Goal: Task Accomplishment & Management: Manage account settings

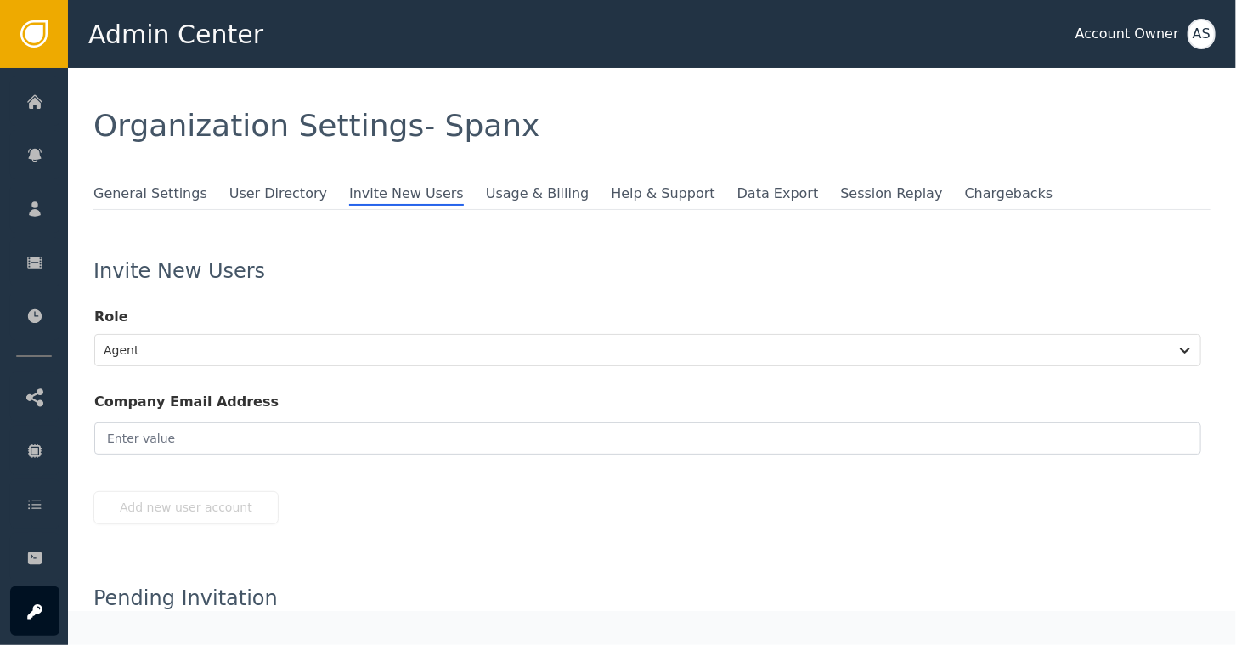
click at [804, 113] on div "Organization Settings - Spanx" at bounding box center [651, 125] width 1117 height 31
click at [233, 194] on span "User Directory" at bounding box center [278, 194] width 98 height 22
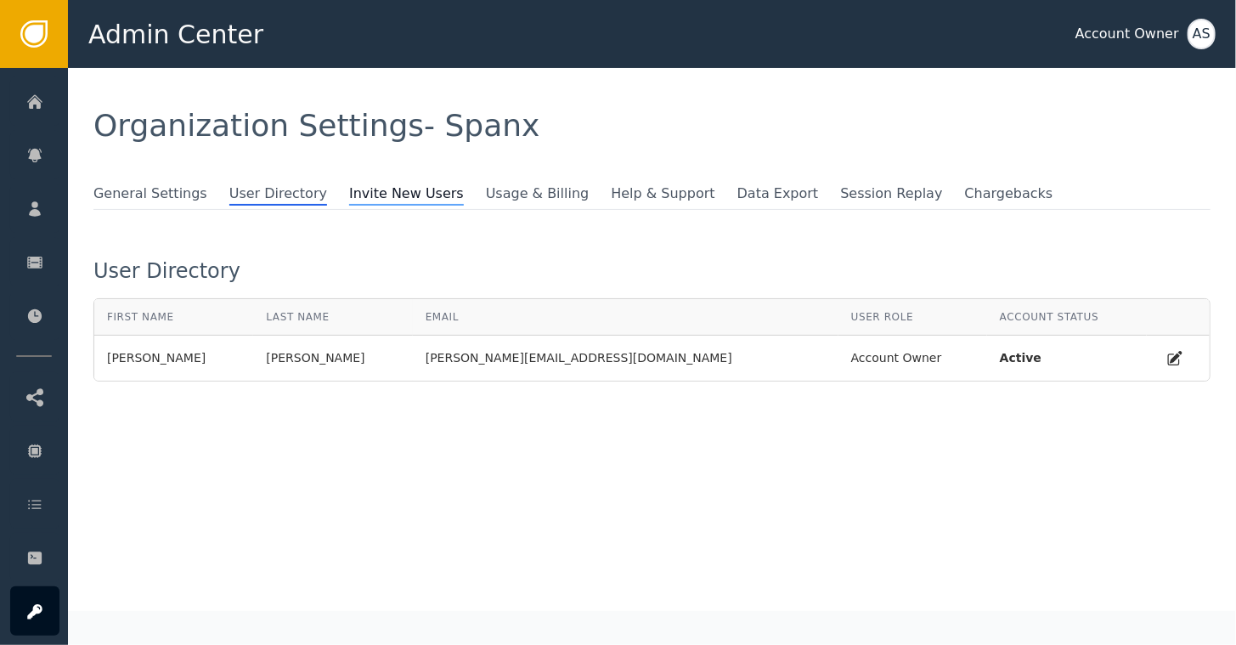
click at [354, 191] on span "Invite New Users" at bounding box center [406, 194] width 115 height 22
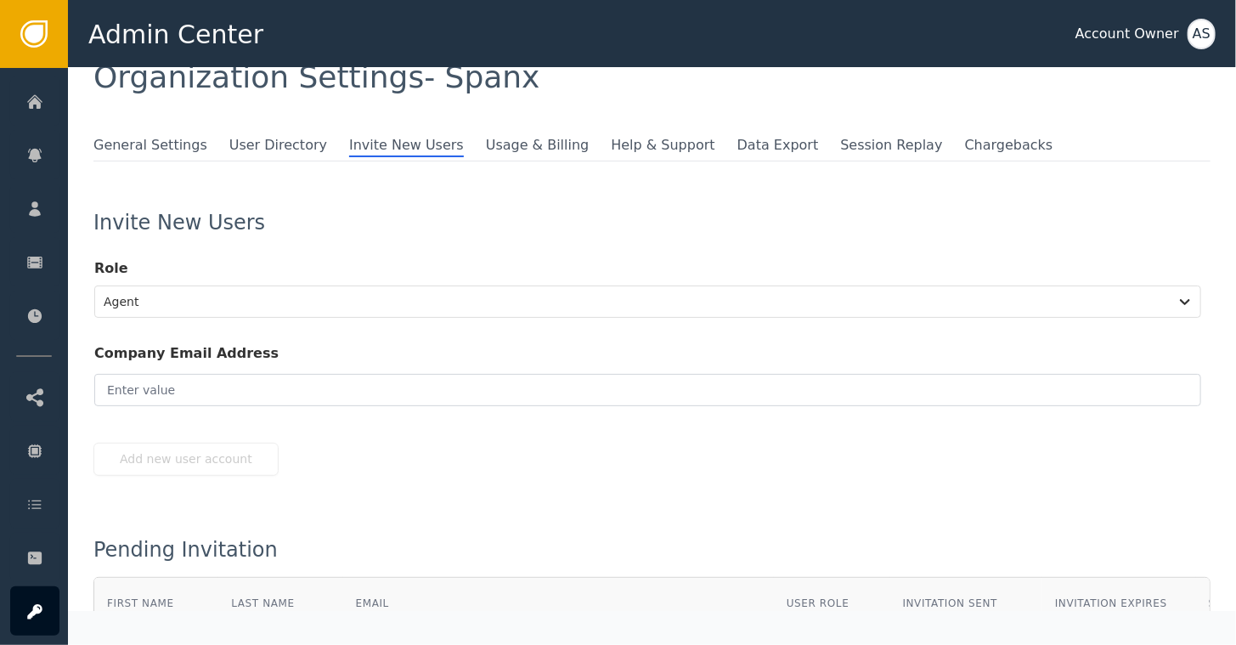
scroll to position [165, 0]
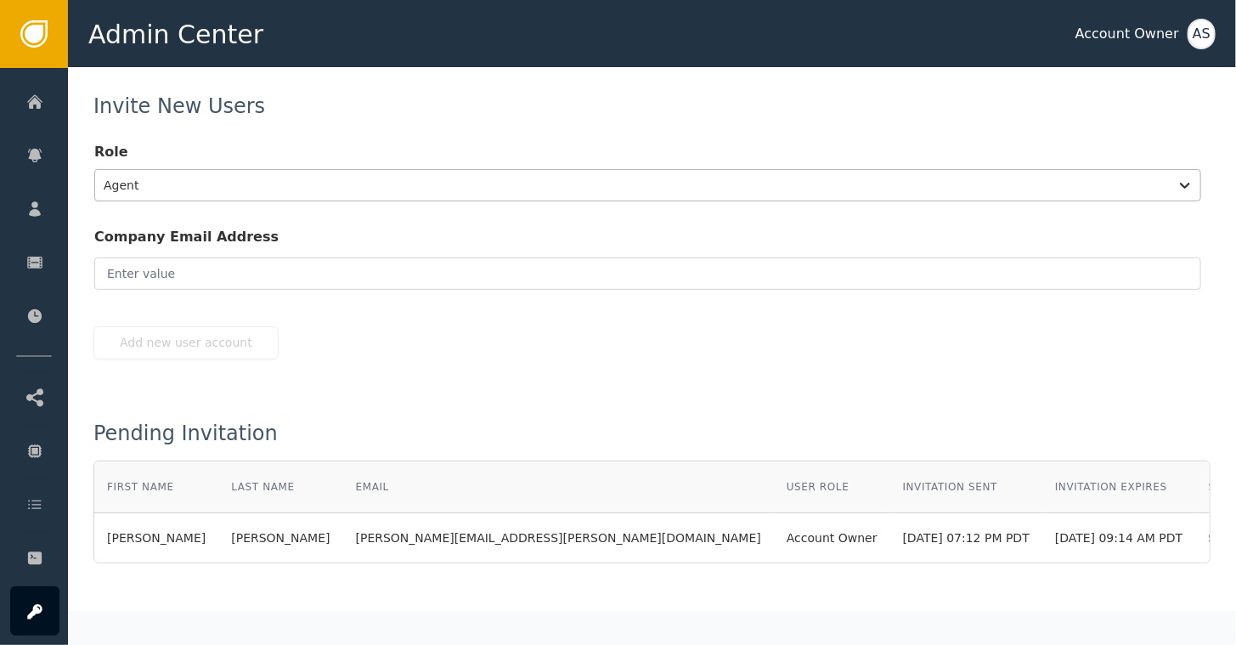
click at [532, 180] on div at bounding box center [632, 185] width 1057 height 24
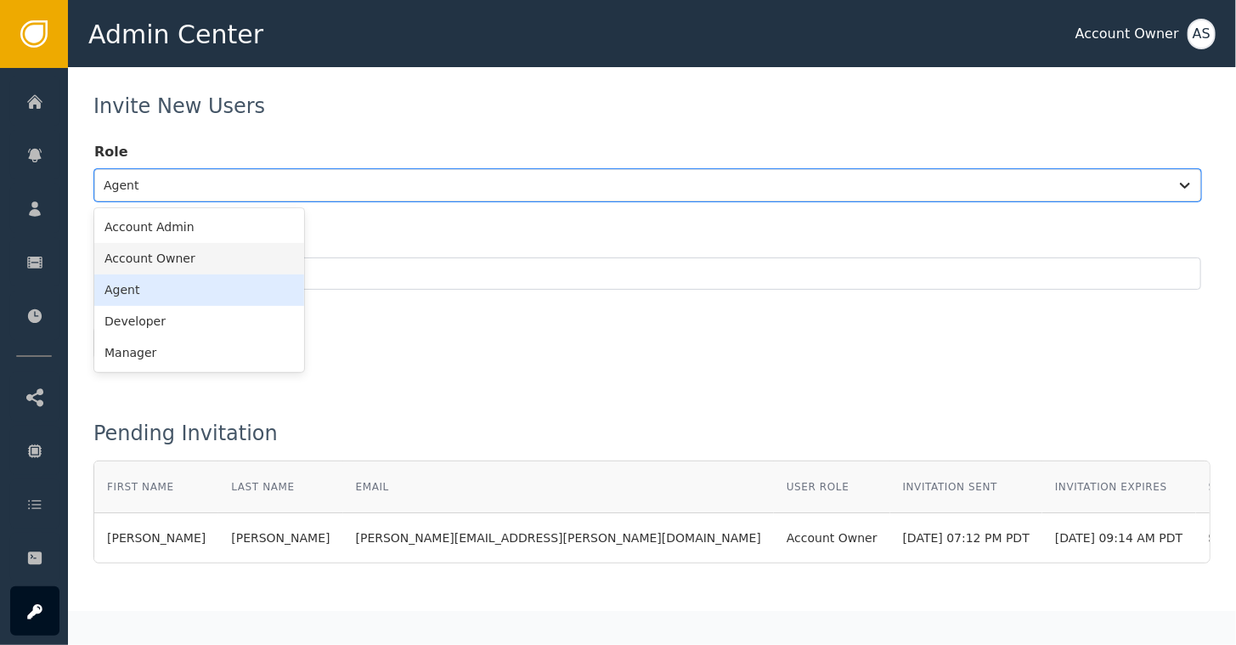
click at [170, 262] on div "Account Owner" at bounding box center [199, 258] width 210 height 31
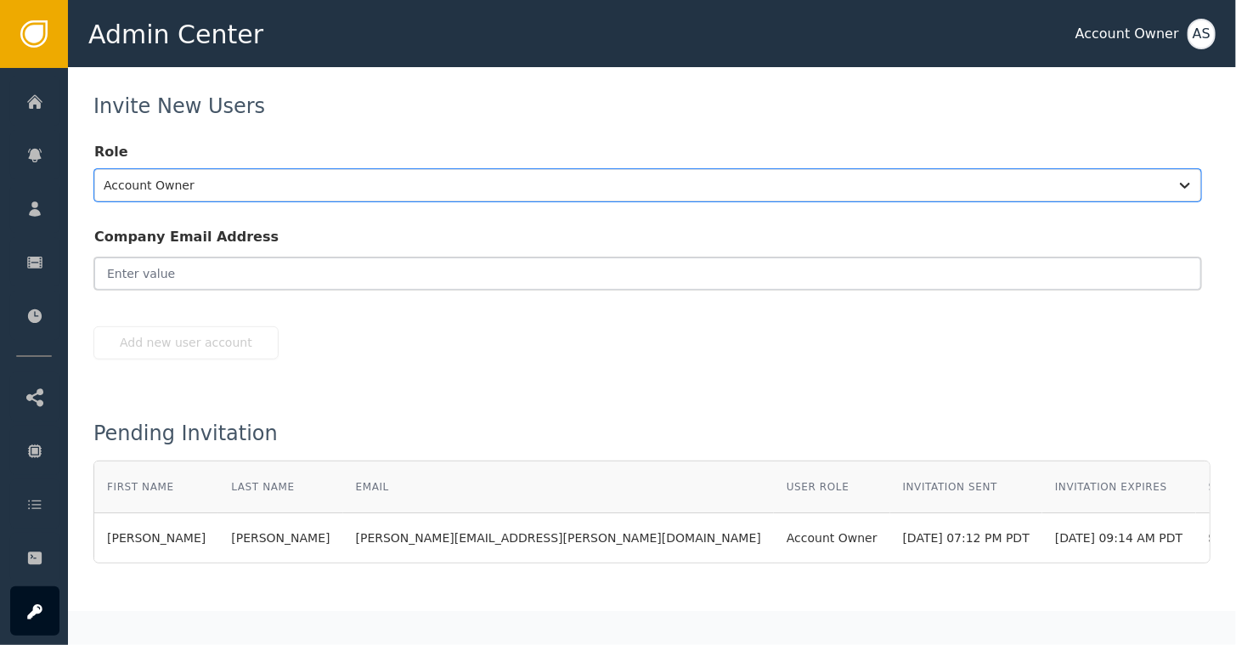
click at [202, 270] on input "email" at bounding box center [647, 273] width 1107 height 32
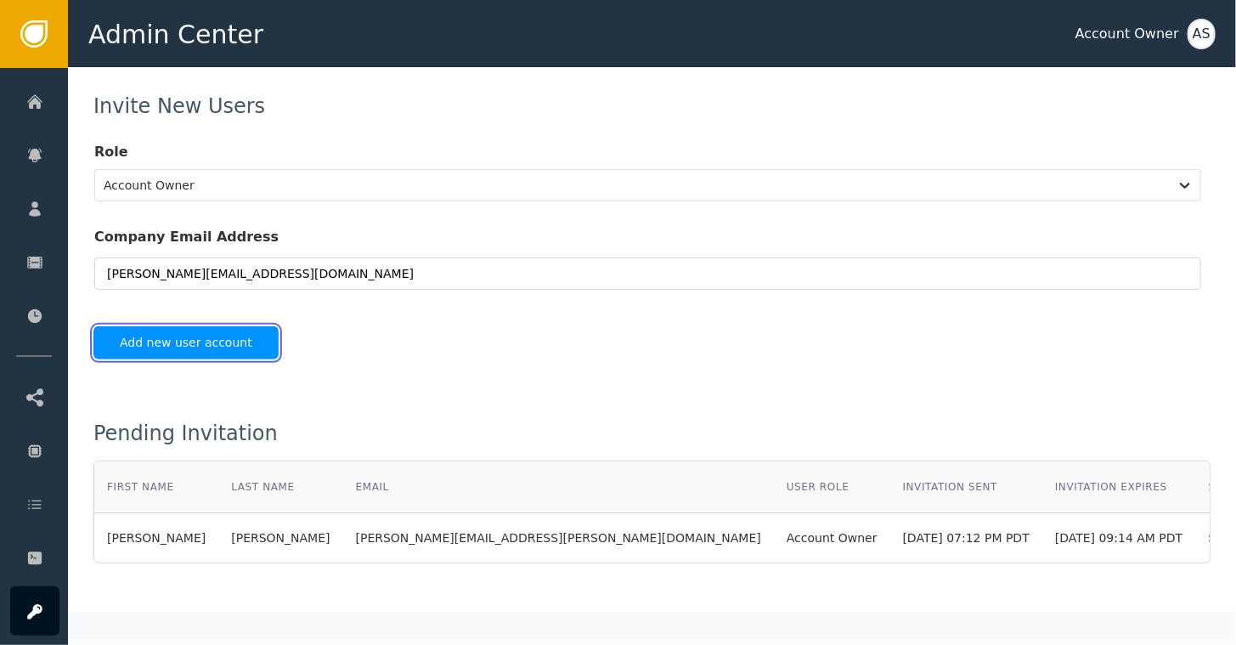
click at [170, 341] on button "Add new user account" at bounding box center [185, 342] width 185 height 33
type input "[PERSON_NAME][EMAIL_ADDRESS][DOMAIN_NAME]"
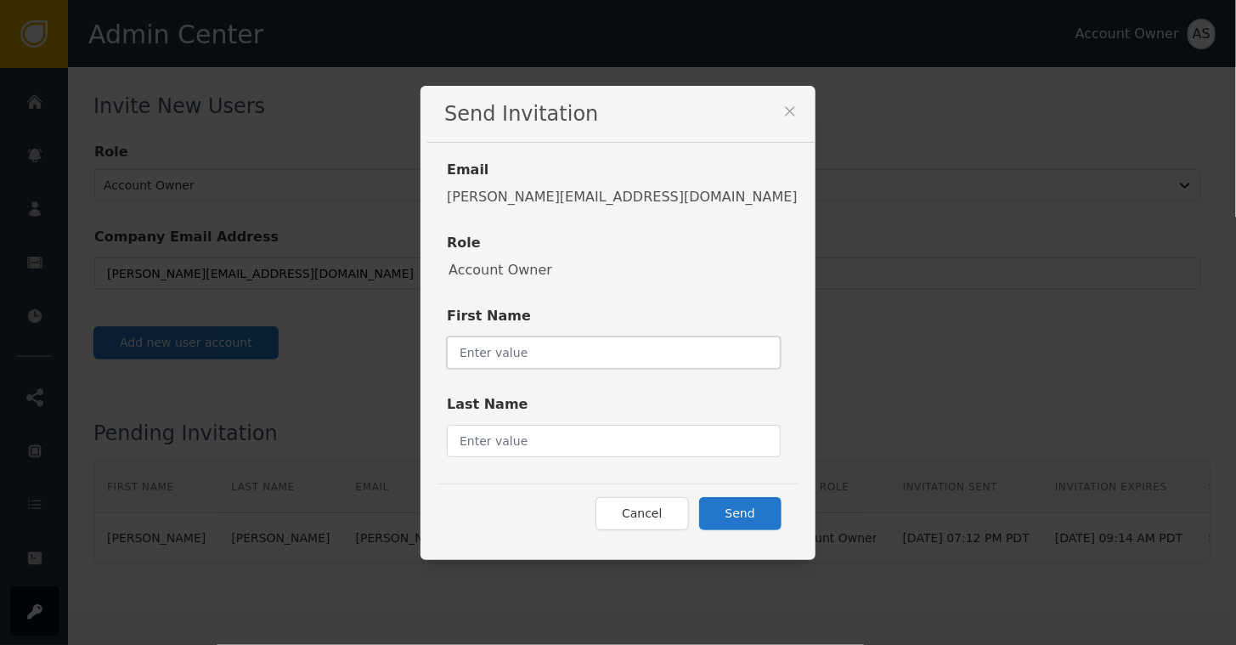
click at [527, 356] on input "text" at bounding box center [614, 352] width 334 height 32
type input "Dodgeball"
click at [579, 430] on input "text" at bounding box center [614, 441] width 334 height 32
type input "Support"
click at [699, 516] on button "Send" at bounding box center [740, 513] width 82 height 33
